Goal: Transaction & Acquisition: Purchase product/service

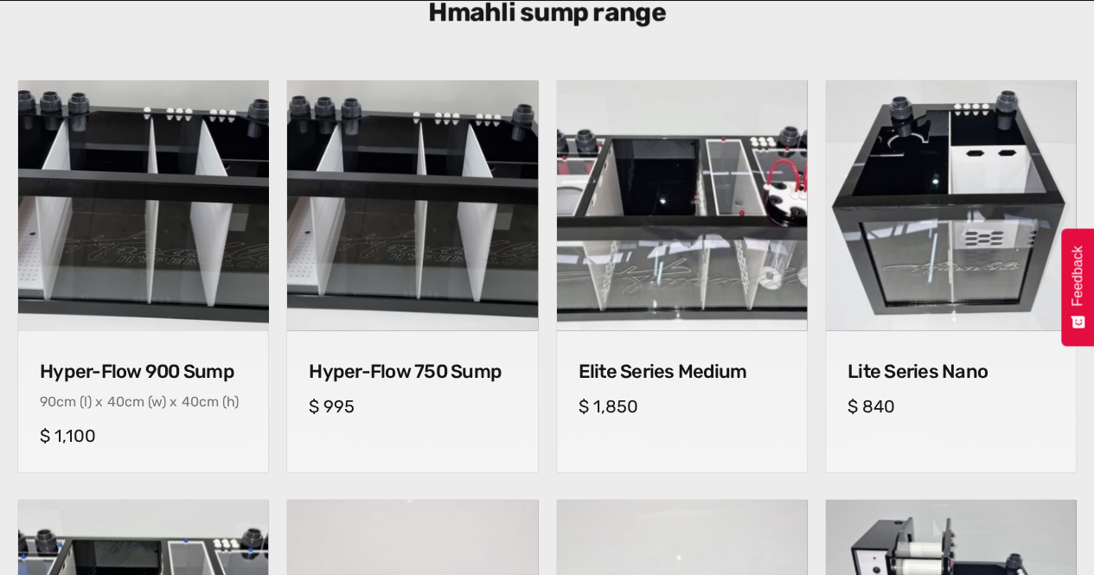
scroll to position [657, 0]
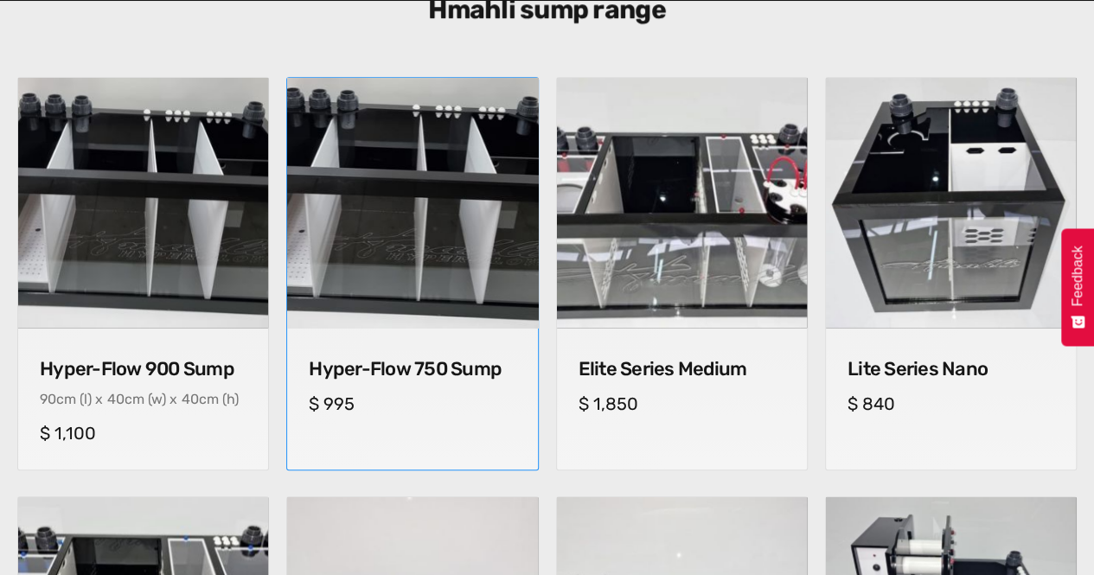
click at [449, 200] on img at bounding box center [412, 203] width 263 height 263
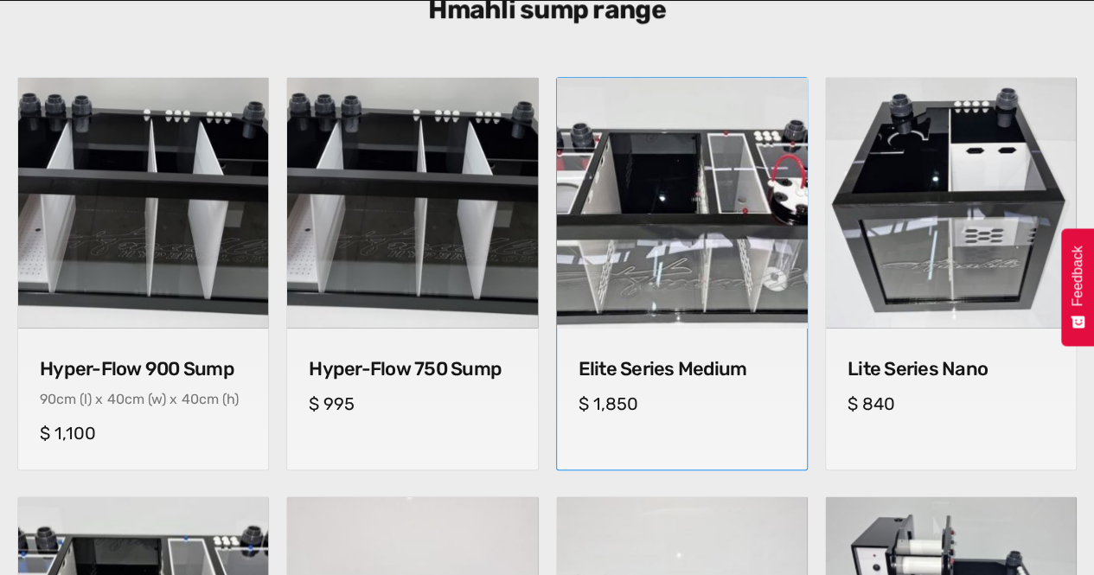
click at [664, 205] on img at bounding box center [681, 203] width 263 height 263
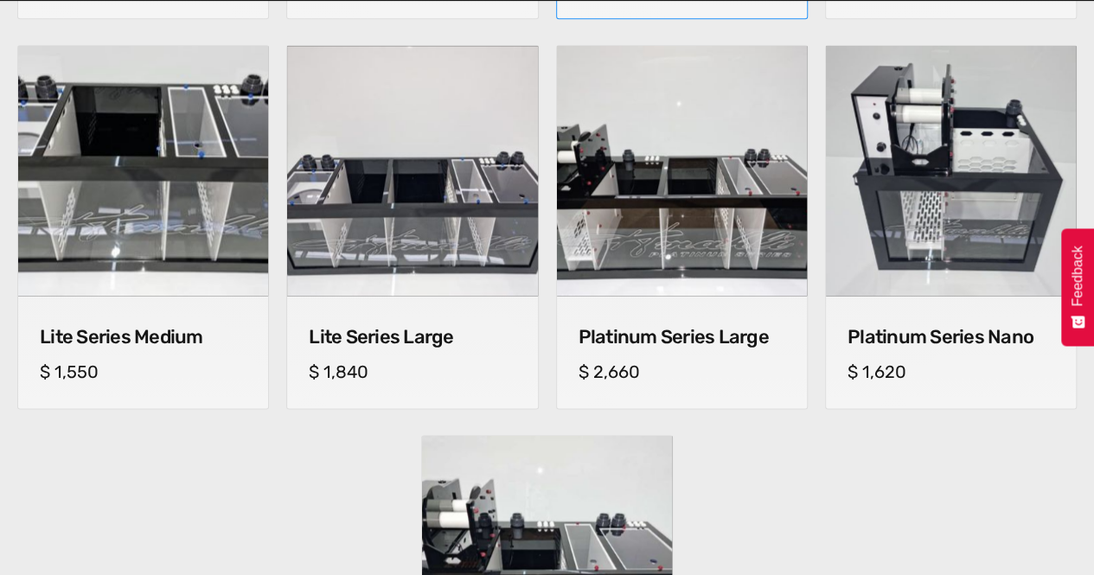
scroll to position [1142, 0]
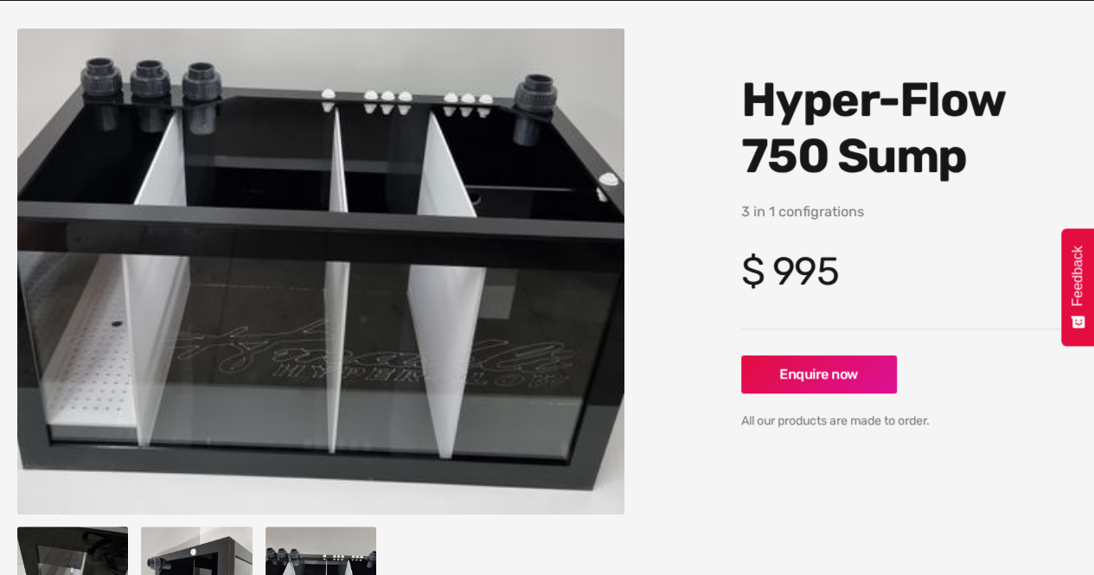
scroll to position [208, 0]
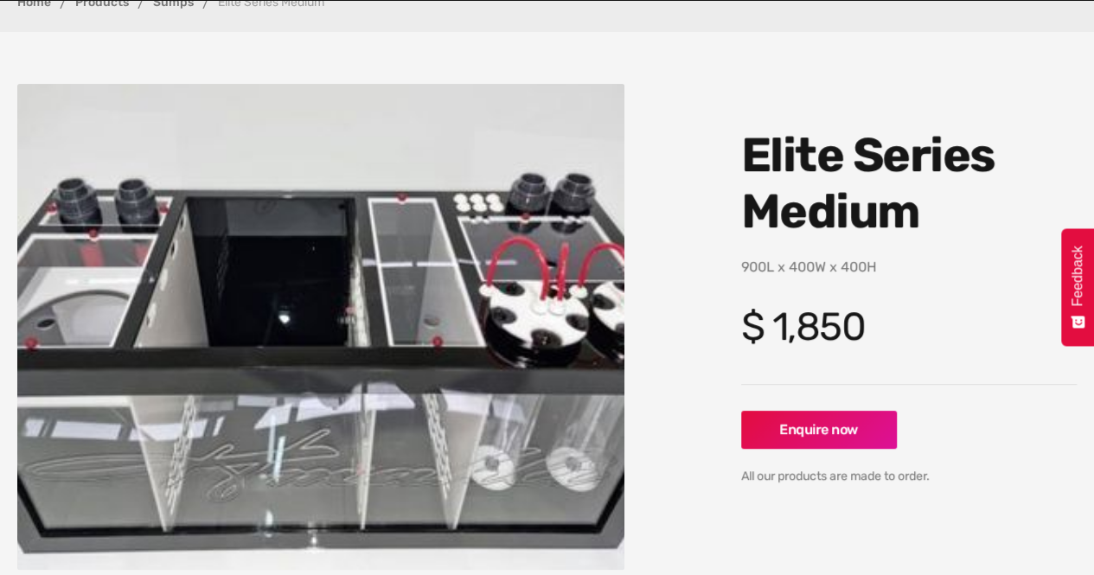
scroll to position [173, 0]
